Goal: Entertainment & Leisure: Consume media (video, audio)

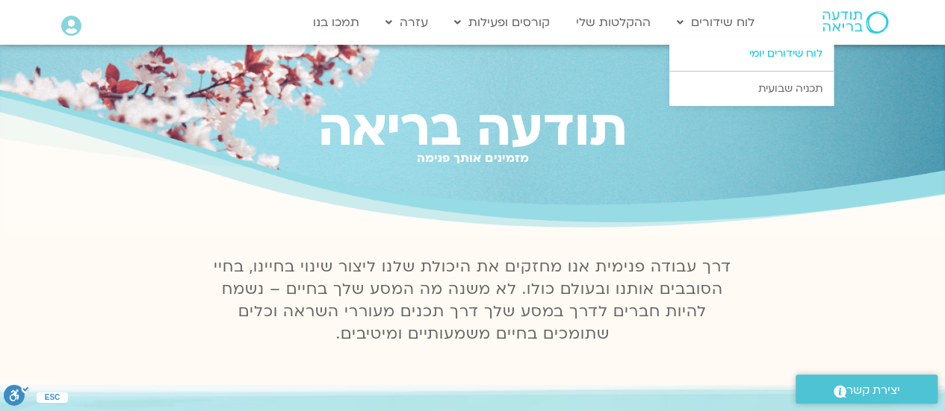
click at [756, 52] on link "לוח שידורים יומי" at bounding box center [751, 54] width 164 height 34
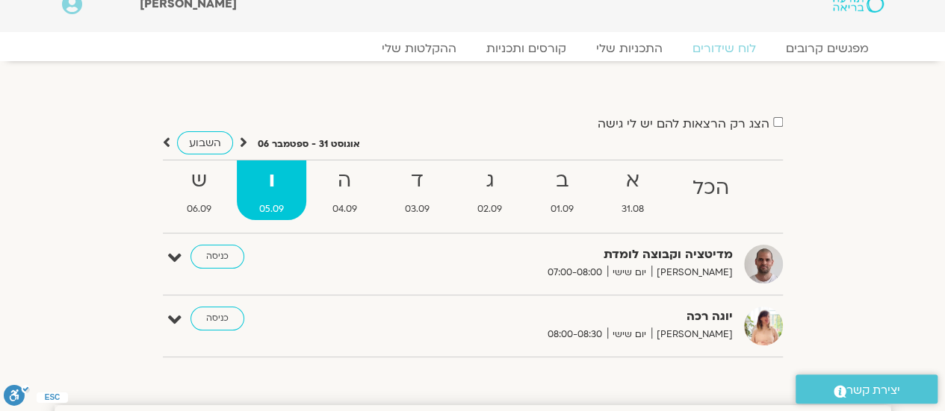
scroll to position [96, 0]
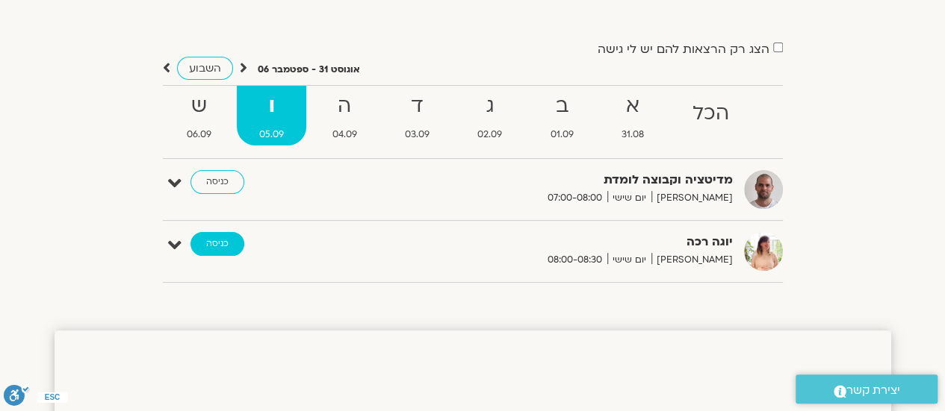
click at [211, 238] on link "כניסה" at bounding box center [217, 244] width 54 height 24
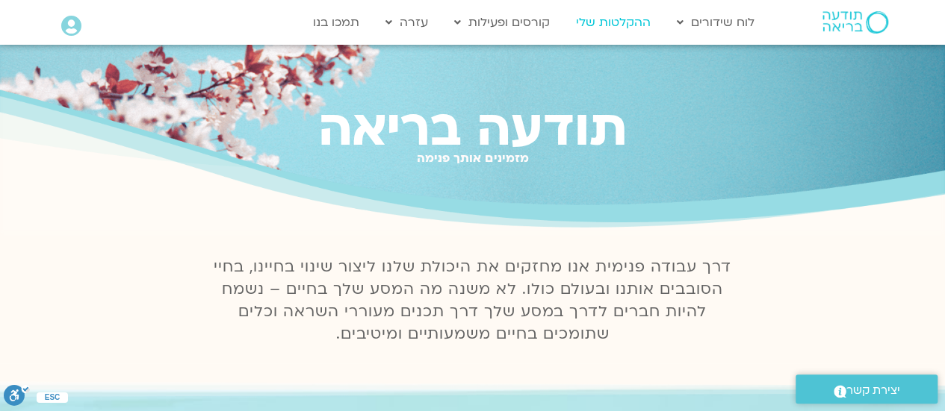
click at [624, 25] on link "ההקלטות שלי" at bounding box center [613, 22] width 90 height 28
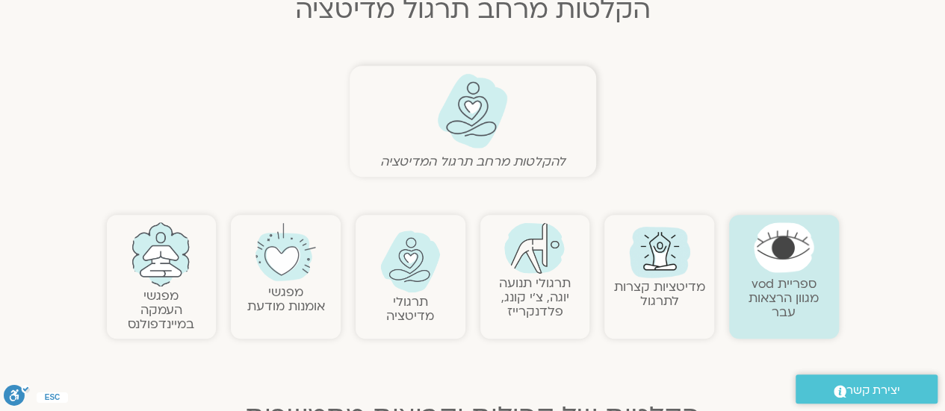
scroll to position [448, 0]
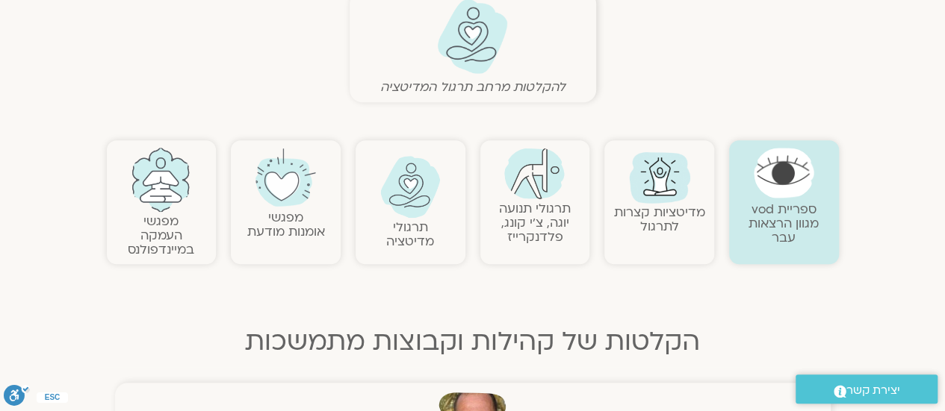
click at [415, 220] on link "תרגולי מדיטציה" at bounding box center [410, 234] width 48 height 31
click at [416, 220] on link "תרגולי מדיטציה" at bounding box center [410, 234] width 48 height 31
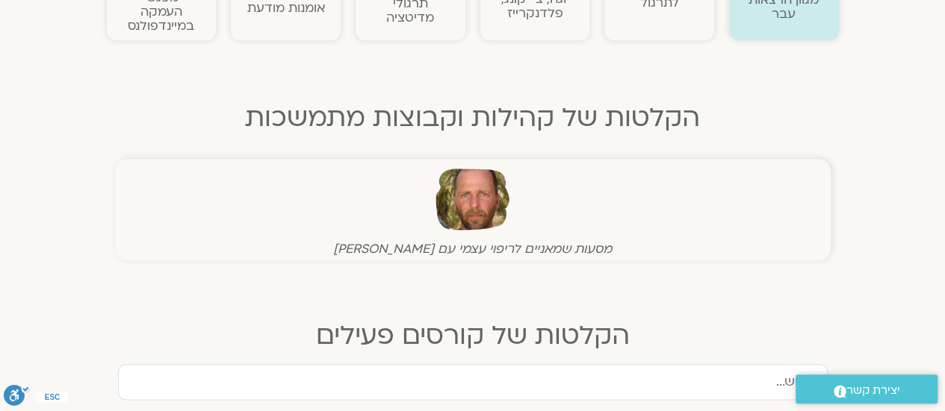
scroll to position [523, 0]
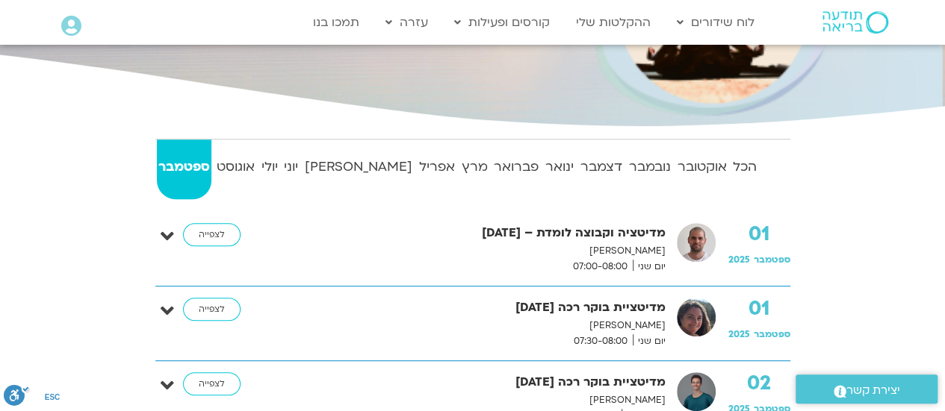
scroll to position [373, 0]
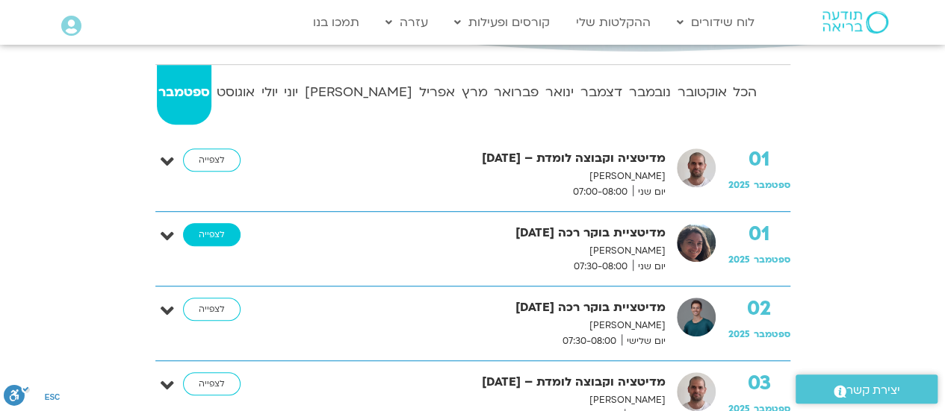
click at [202, 230] on link "לצפייה" at bounding box center [211, 235] width 57 height 24
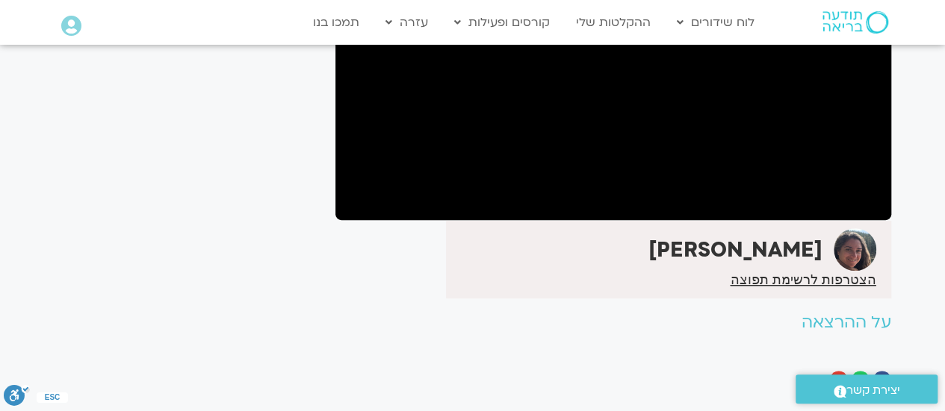
scroll to position [97, 0]
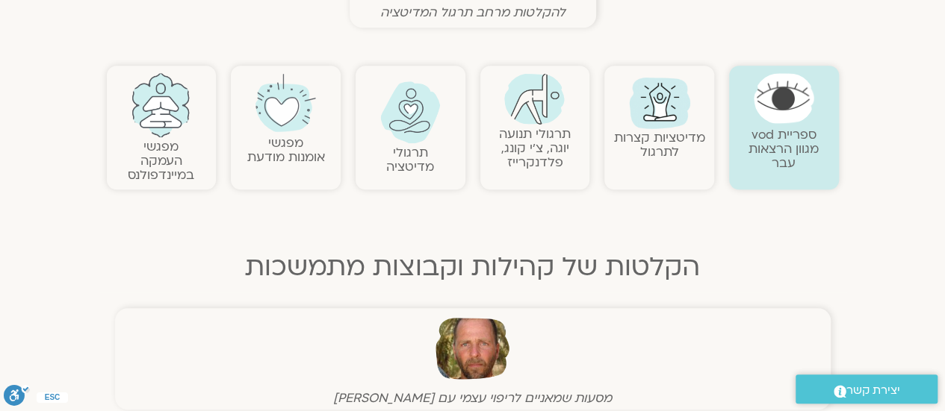
scroll to position [523, 0]
click at [663, 122] on img at bounding box center [660, 102] width 72 height 72
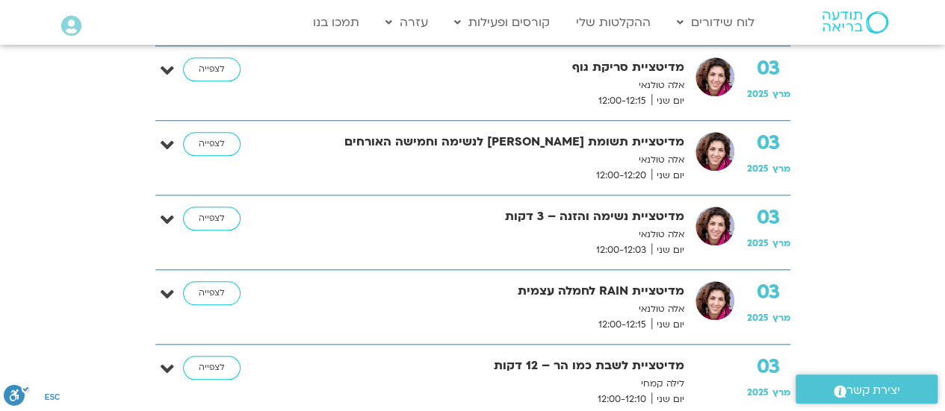
scroll to position [224, 0]
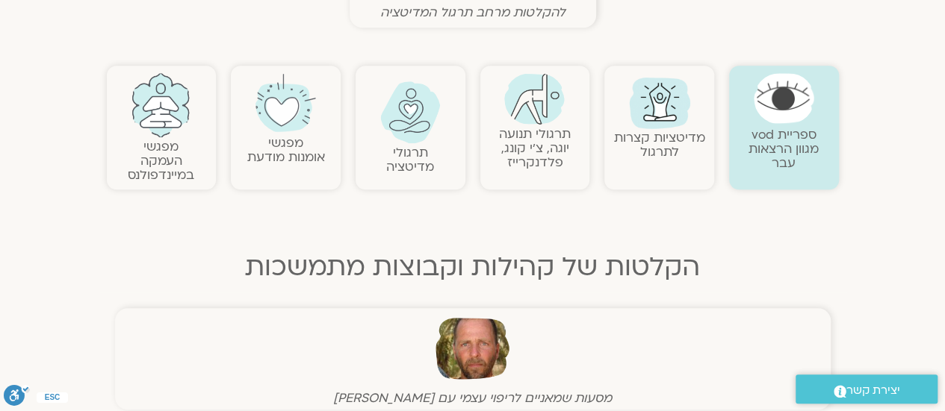
click at [793, 128] on link "ספריית vod מגוון הרצאות עבר" at bounding box center [783, 149] width 70 height 46
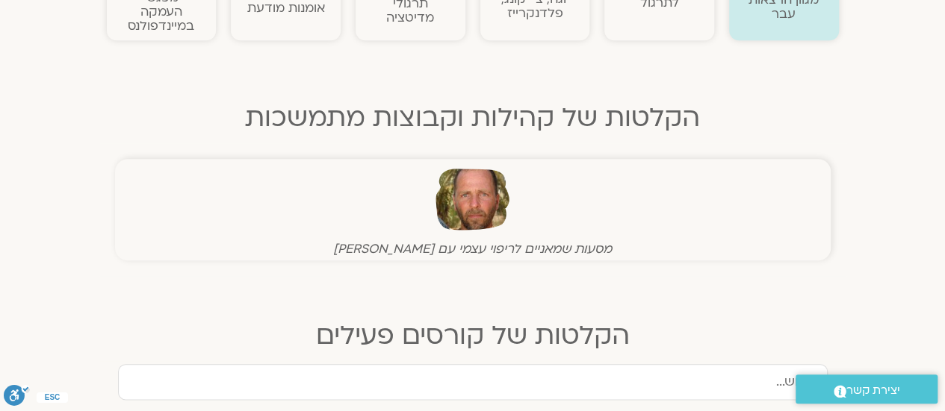
scroll to position [747, 0]
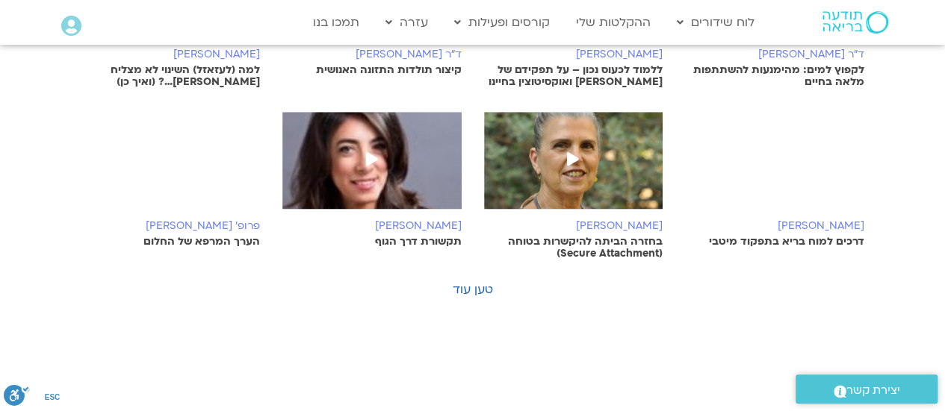
scroll to position [523, 0]
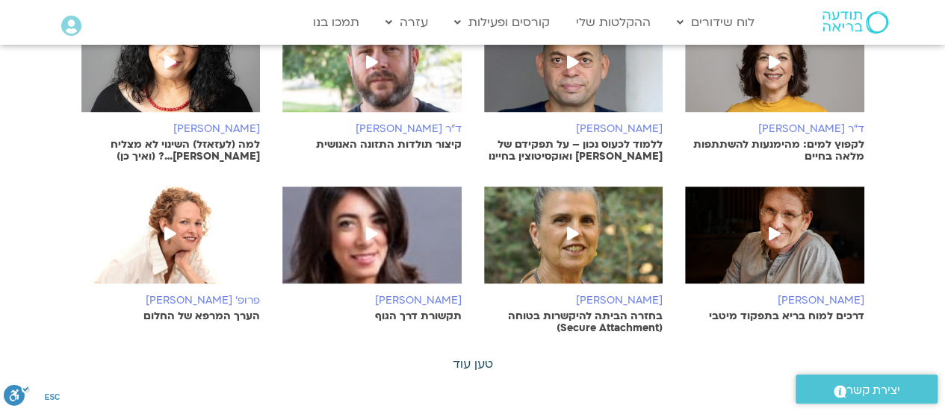
click at [482, 356] on link "טען עוד" at bounding box center [473, 364] width 40 height 16
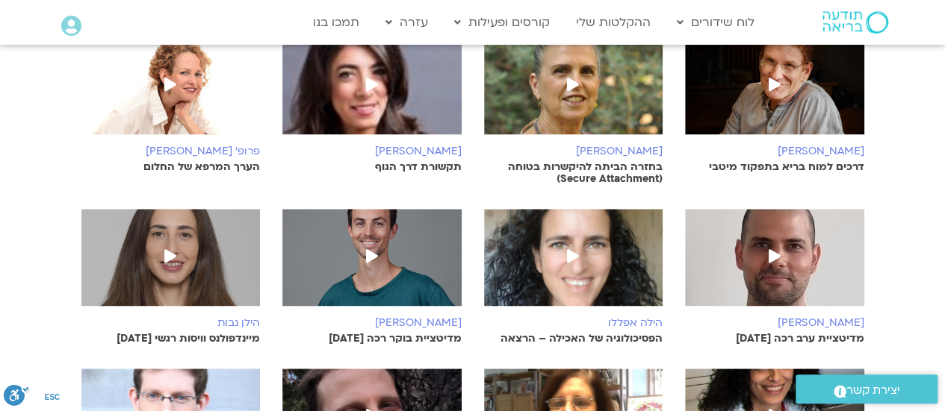
scroll to position [597, 0]
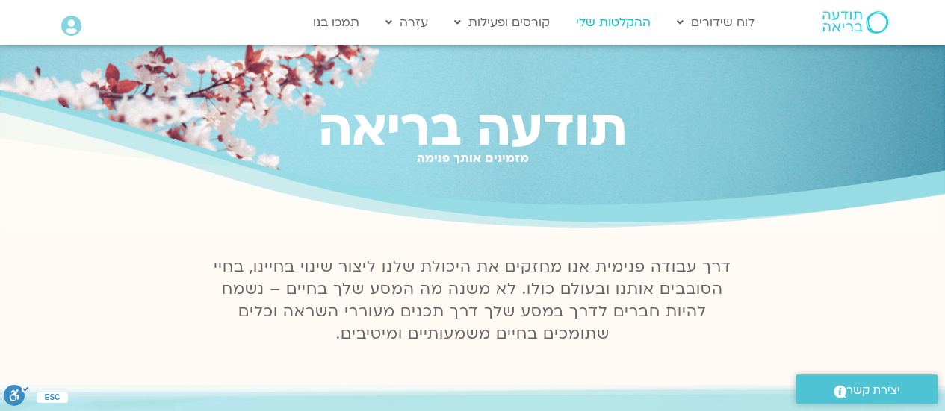
click at [632, 23] on link "ההקלטות שלי" at bounding box center [613, 22] width 90 height 28
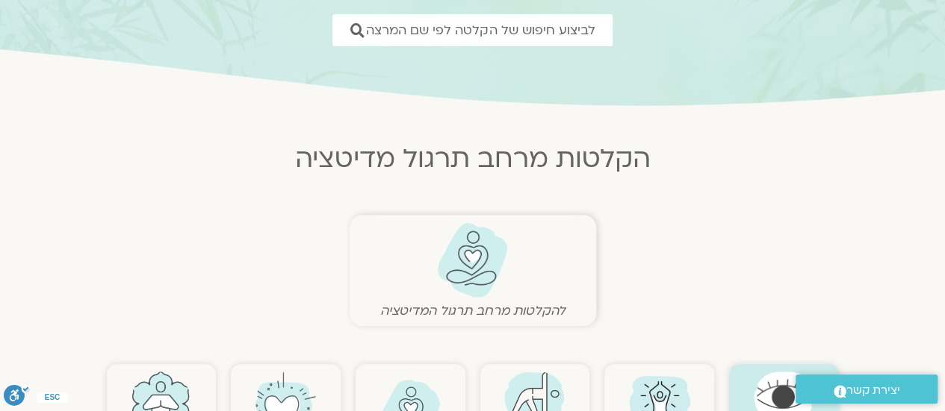
scroll to position [373, 0]
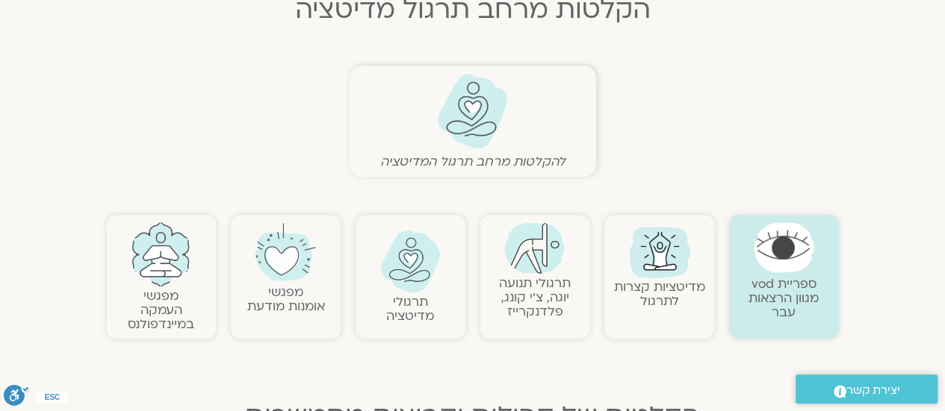
click at [407, 287] on img at bounding box center [410, 262] width 60 height 62
click at [406, 294] on link "תרגולי מדיטציה" at bounding box center [410, 308] width 48 height 31
click at [408, 308] on link "תרגולי מדיטציה" at bounding box center [410, 308] width 48 height 31
click at [401, 294] on link "תרגולי מדיטציה" at bounding box center [410, 308] width 48 height 31
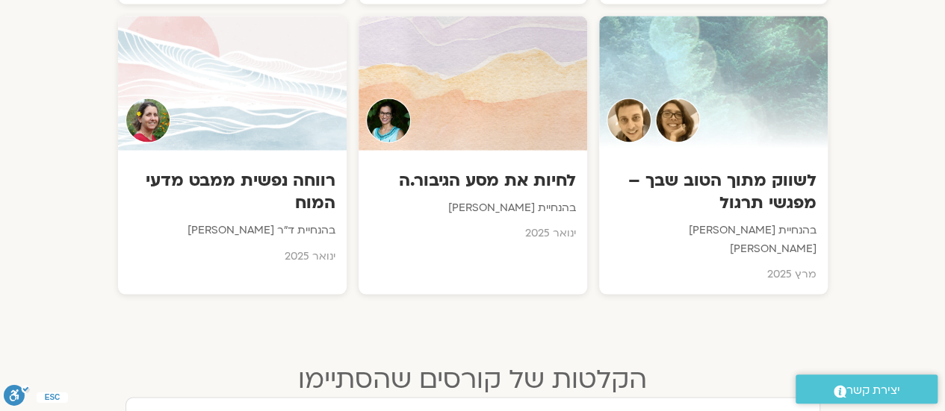
scroll to position [1419, 0]
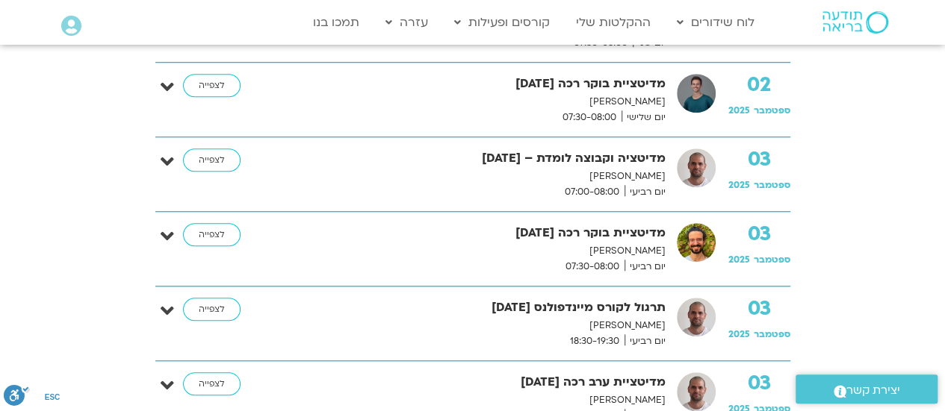
scroll to position [373, 0]
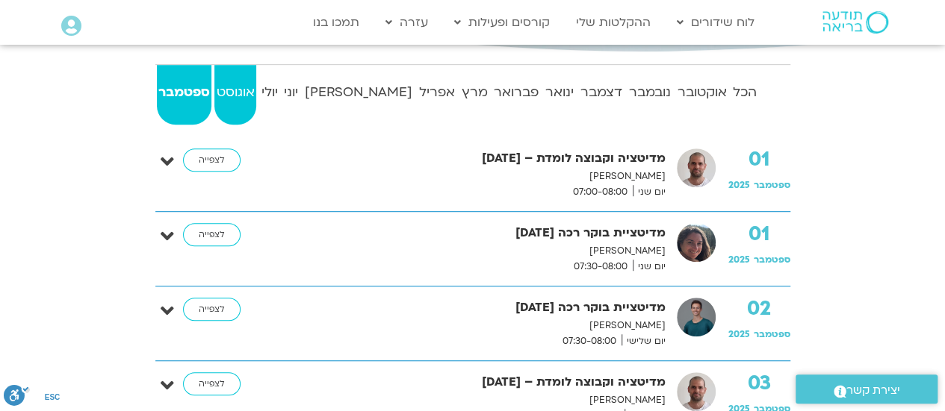
click at [245, 84] on strong "אוגוסט" at bounding box center [235, 92] width 42 height 22
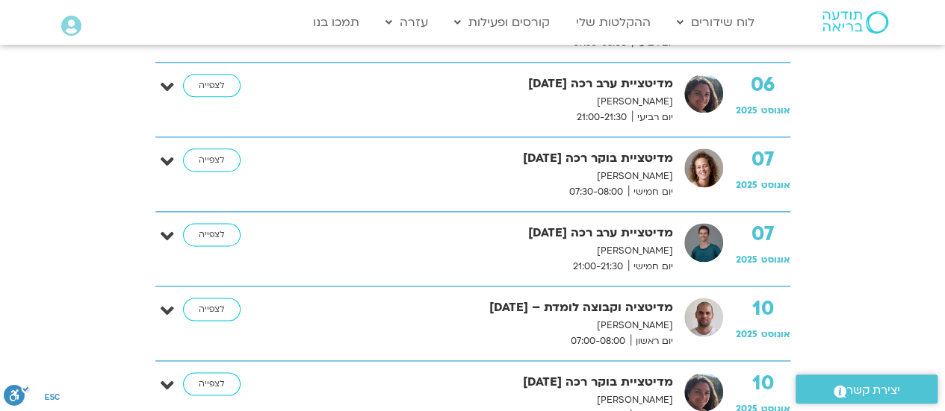
scroll to position [1045, 0]
